Goal: Task Accomplishment & Management: Manage account settings

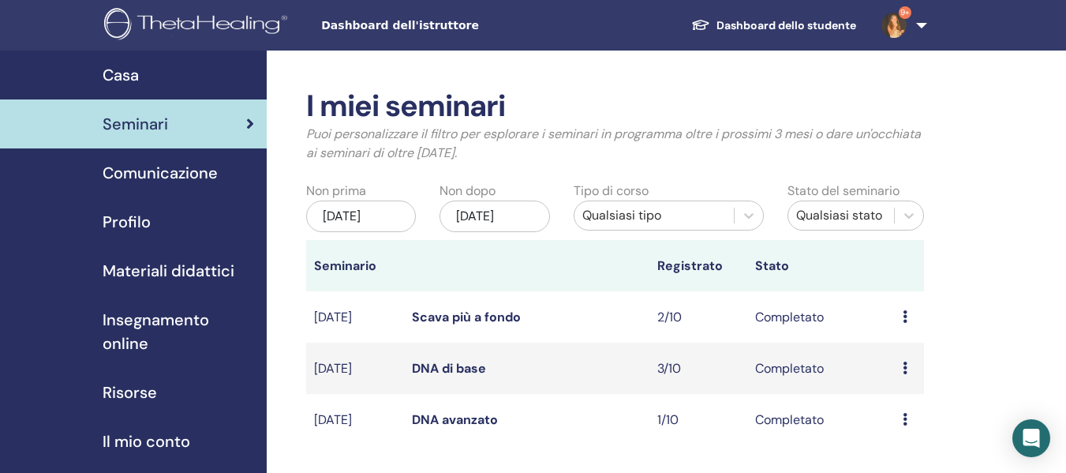
click at [924, 27] on link "9+" at bounding box center [901, 25] width 65 height 51
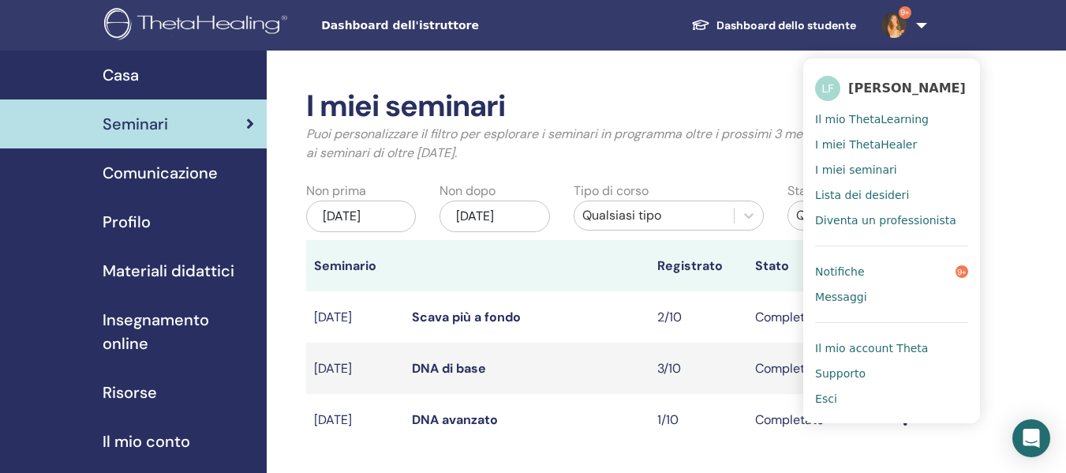
click at [1031, 200] on div "I miei seminari Puoi personalizzare il filtro per esplorare i seminari in progr…" at bounding box center [666, 474] width 799 height 847
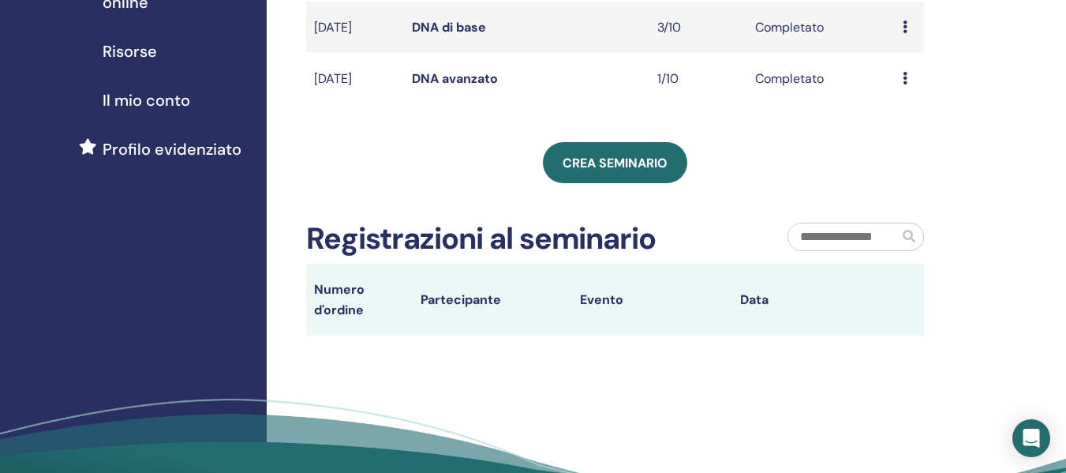
scroll to position [348, 0]
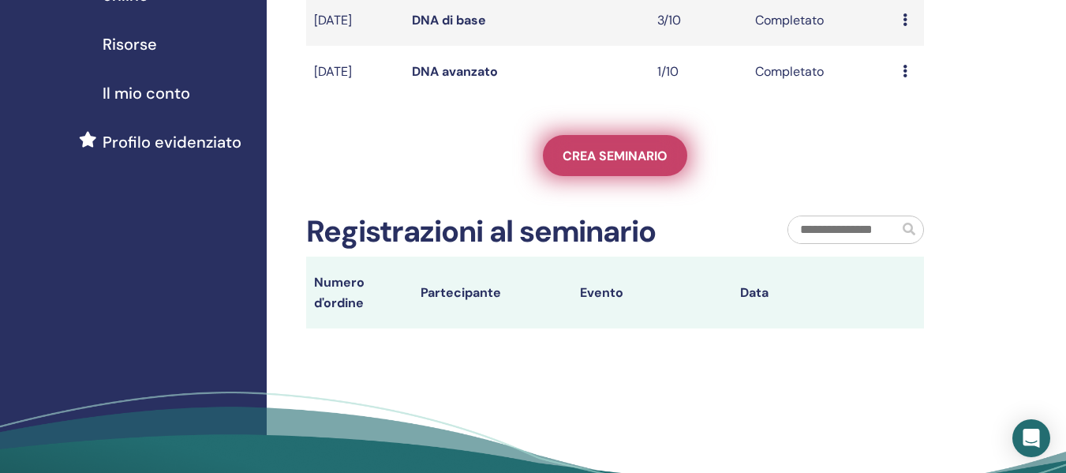
click at [633, 148] on font "Crea seminario" at bounding box center [615, 156] width 105 height 17
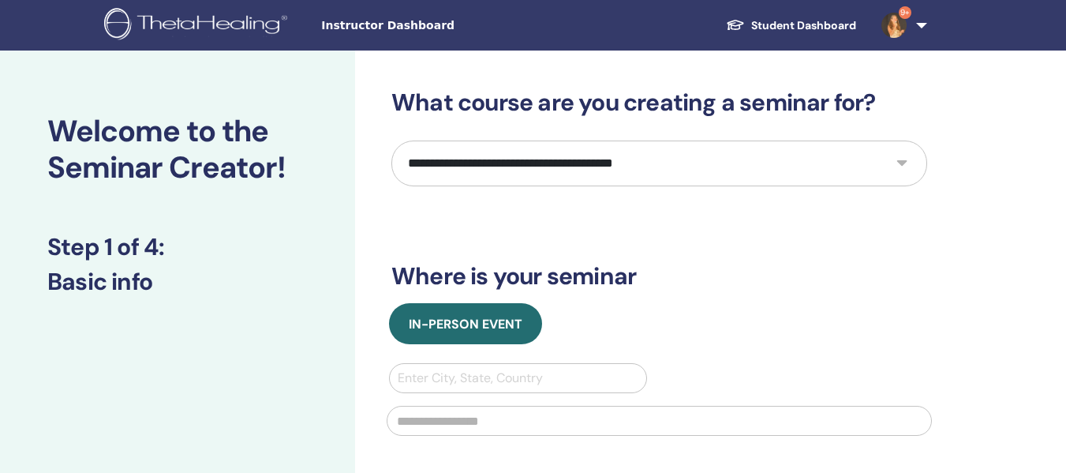
drag, startPoint x: 0, startPoint y: 0, endPoint x: 887, endPoint y: 202, distance: 909.7
click at [905, 209] on div "**********" at bounding box center [659, 381] width 536 height 587
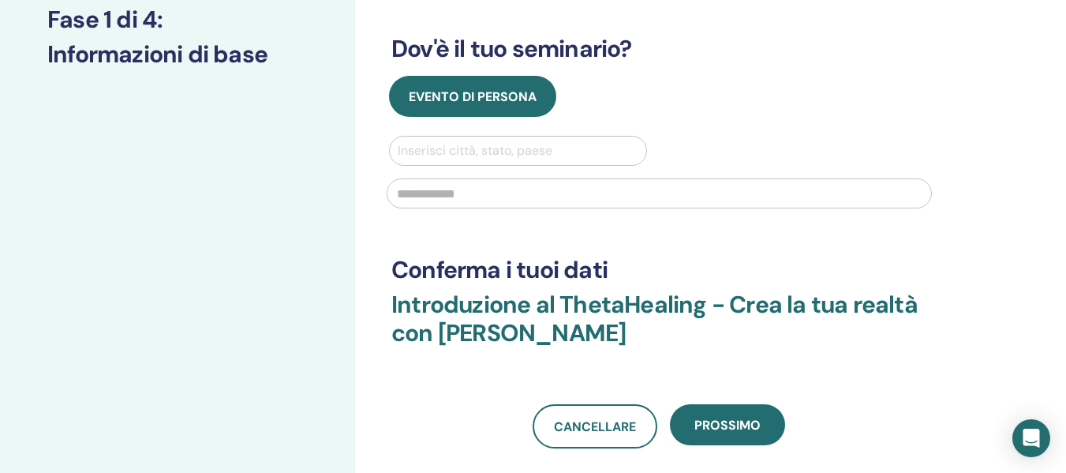
scroll to position [228, 0]
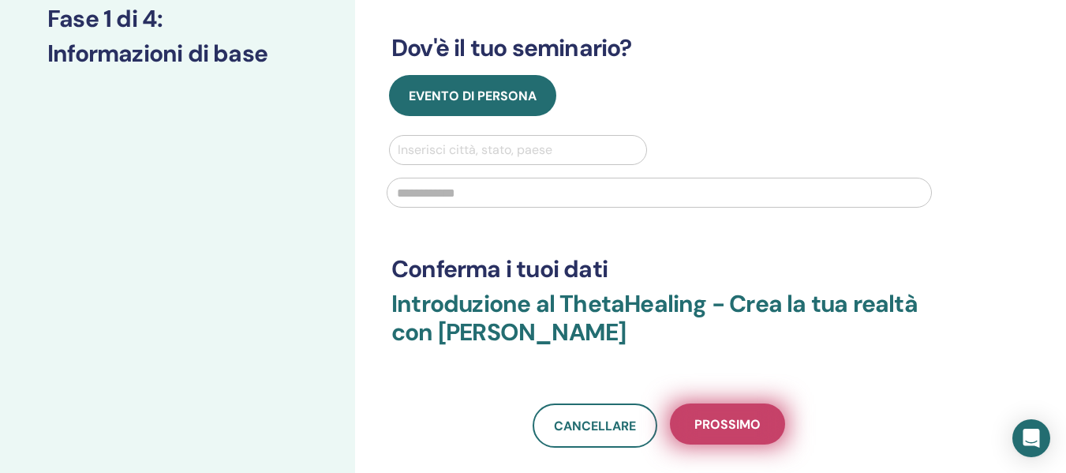
click at [745, 426] on font "Prossimo" at bounding box center [727, 424] width 66 height 17
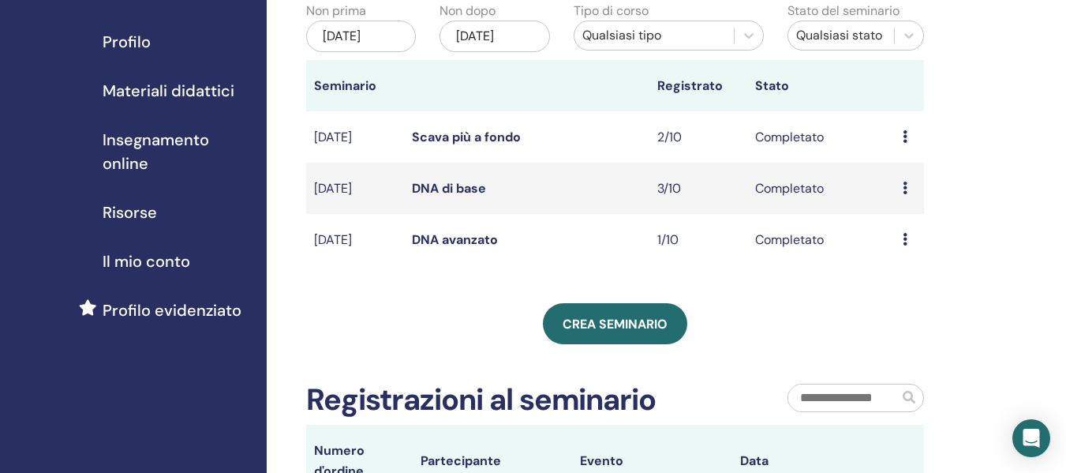
scroll to position [180, 0]
click at [901, 135] on td "Anteprima Partecipanti" at bounding box center [909, 136] width 29 height 51
click at [901, 143] on td "Anteprima Partecipanti" at bounding box center [909, 136] width 29 height 51
drag, startPoint x: 907, startPoint y: 139, endPoint x: 979, endPoint y: 143, distance: 72.7
click at [979, 143] on div "I miei seminari Puoi personalizzare il filtro per esplorare i seminari in progr…" at bounding box center [666, 294] width 799 height 847
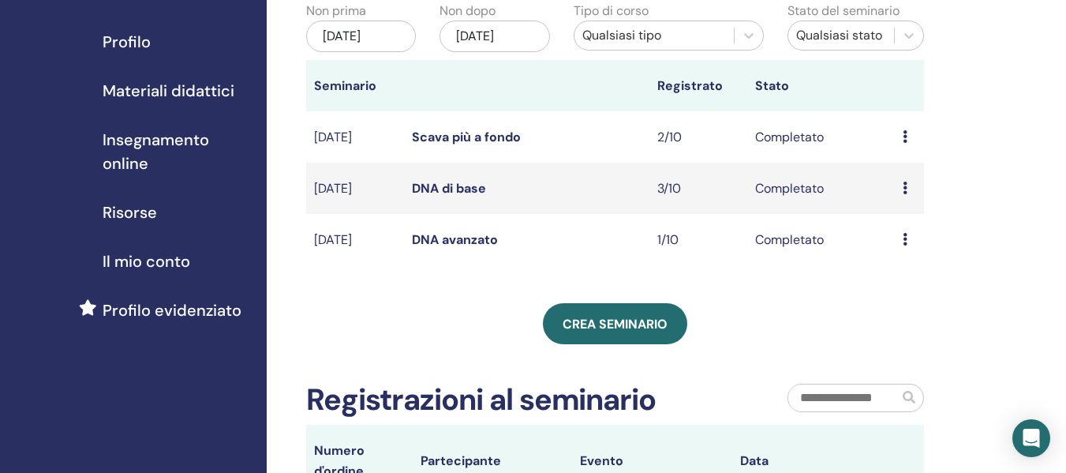
click at [906, 133] on icon at bounding box center [905, 136] width 5 height 13
click at [921, 144] on font "Anteprima" at bounding box center [910, 145] width 62 height 17
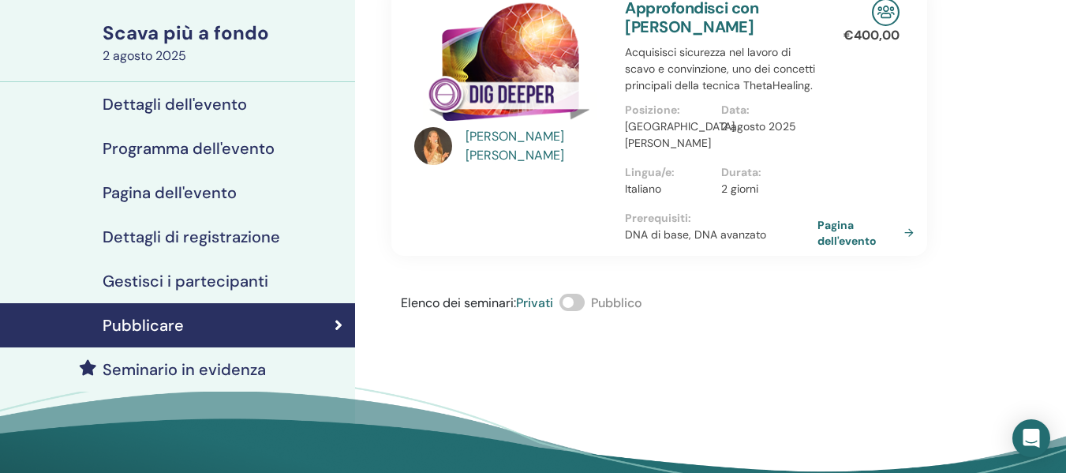
scroll to position [107, 0]
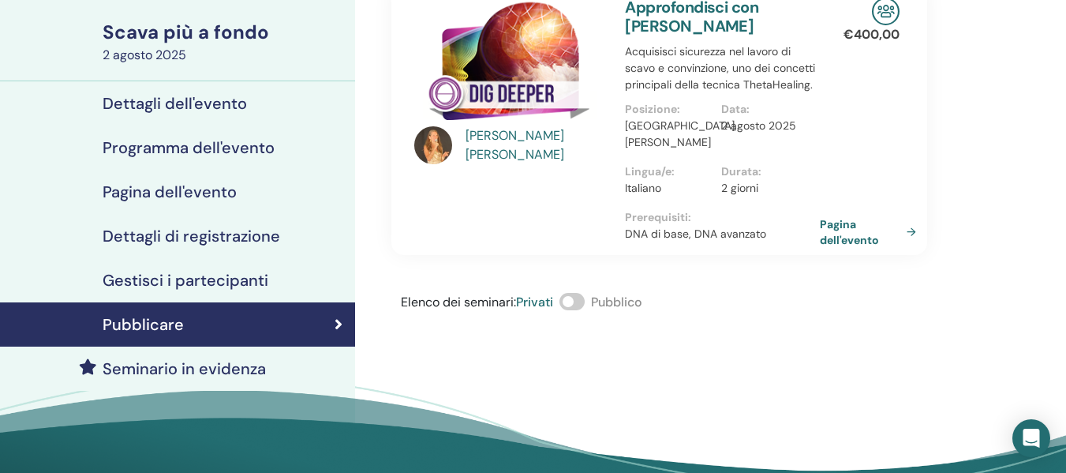
click at [908, 232] on link "Pagina dell'evento" at bounding box center [871, 231] width 103 height 31
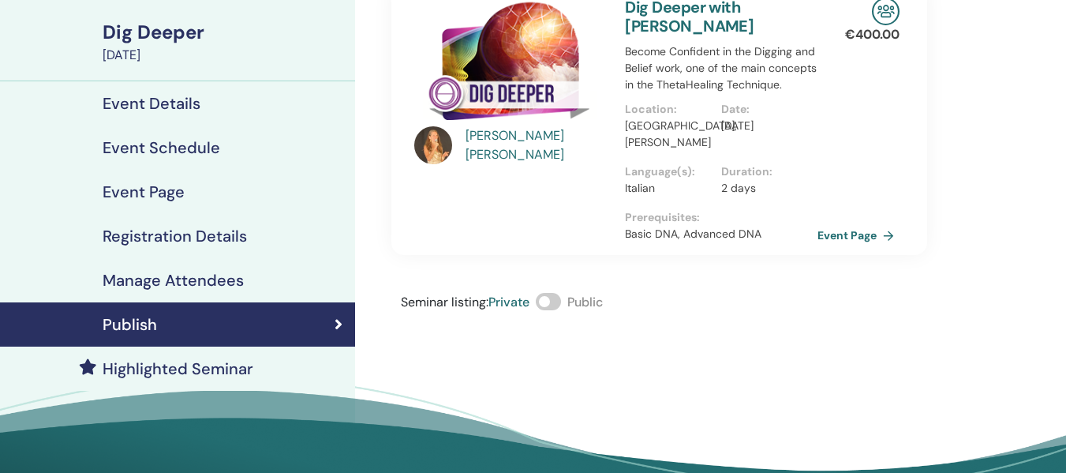
scroll to position [107, 0]
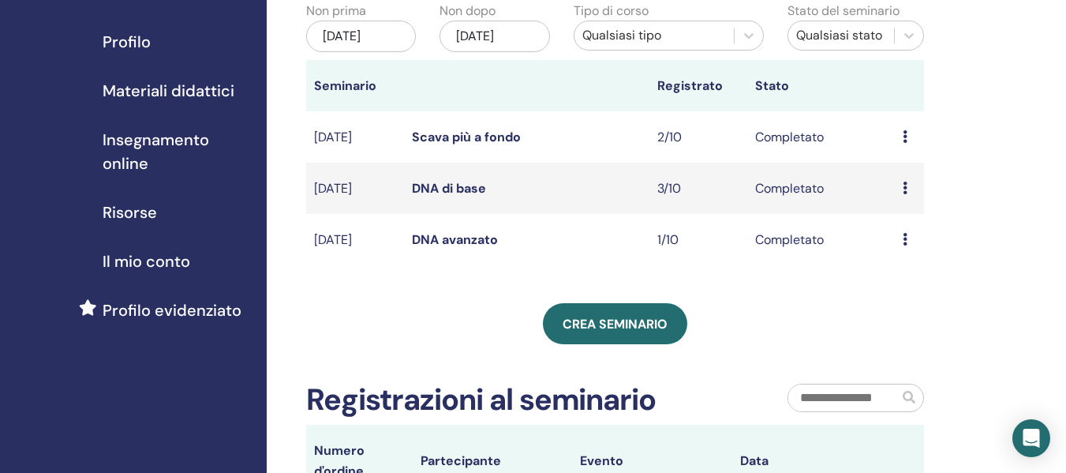
scroll to position [107, 0]
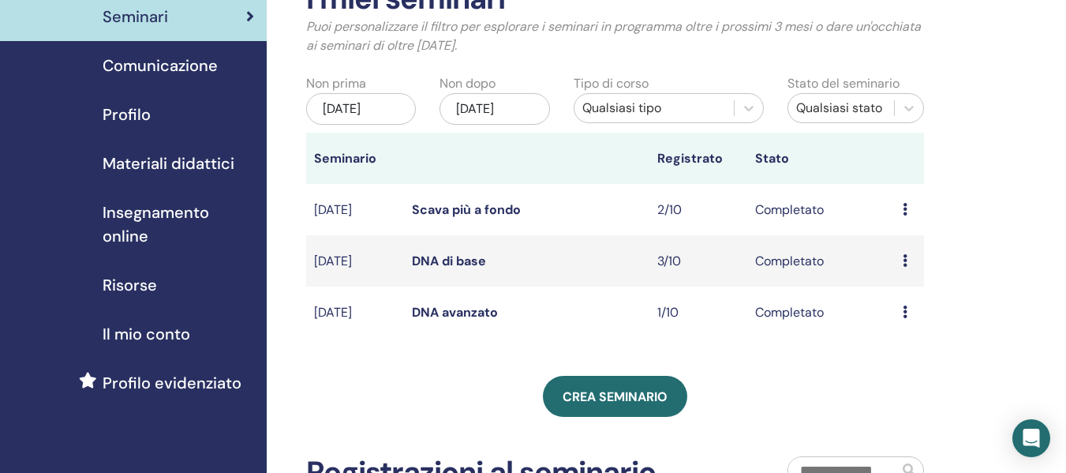
click at [903, 209] on icon at bounding box center [905, 209] width 5 height 13
click at [919, 244] on font "Partecipanti" at bounding box center [910, 246] width 71 height 17
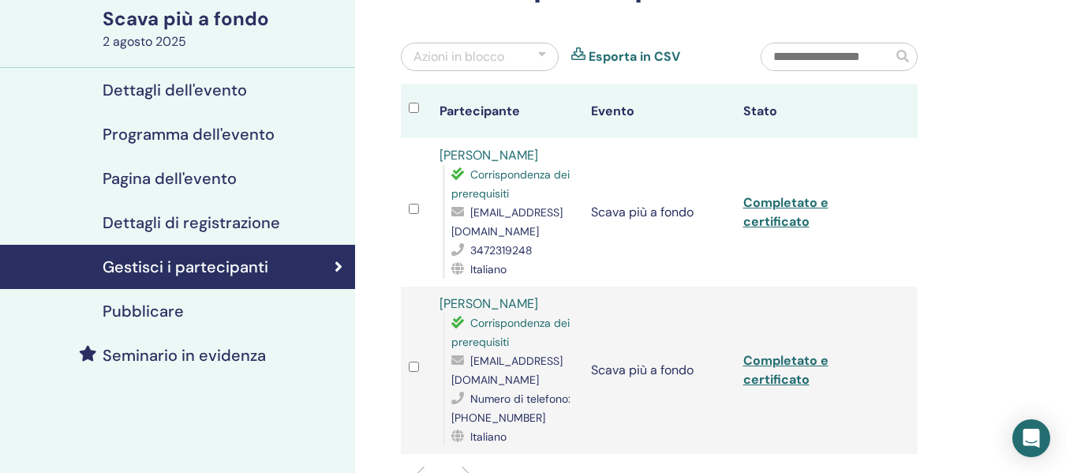
scroll to position [128, 0]
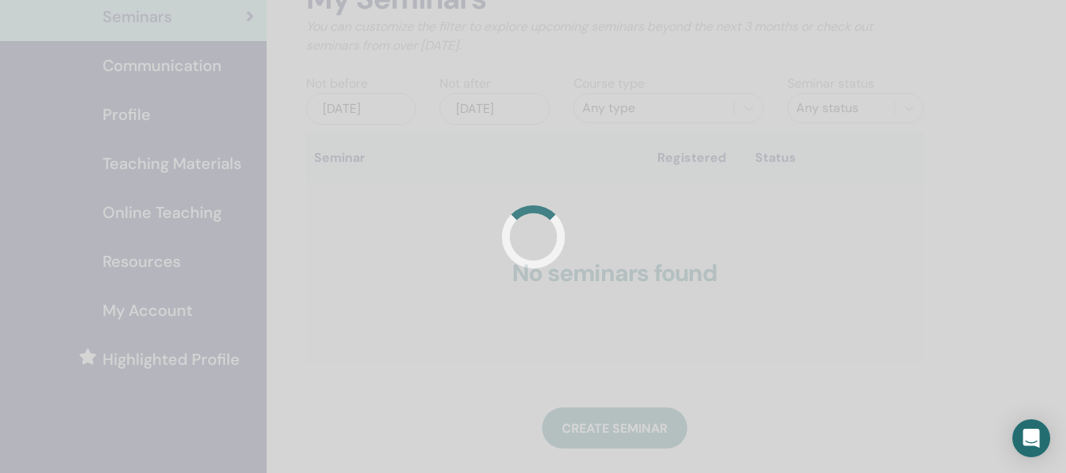
scroll to position [107, 0]
